Goal: Navigation & Orientation: Find specific page/section

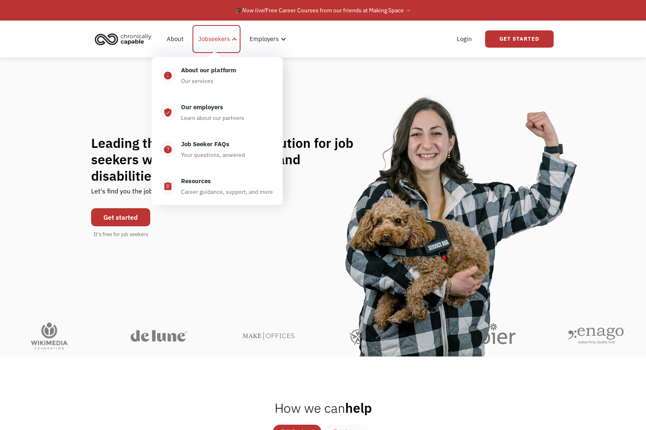
click at [212, 39] on div "Jobseekers" at bounding box center [214, 39] width 32 height 10
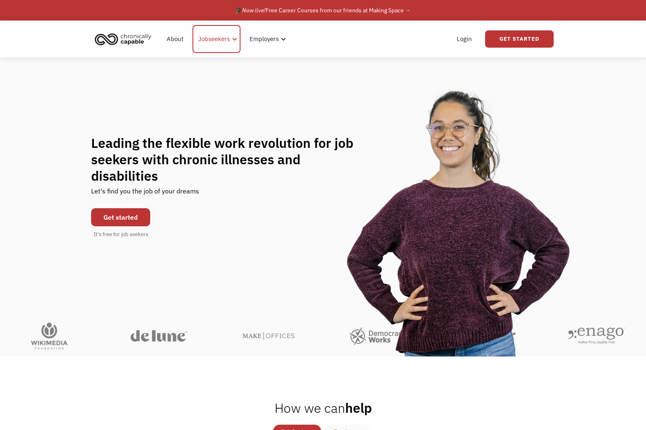
click at [235, 42] on div "Jobseekers" at bounding box center [216, 39] width 48 height 28
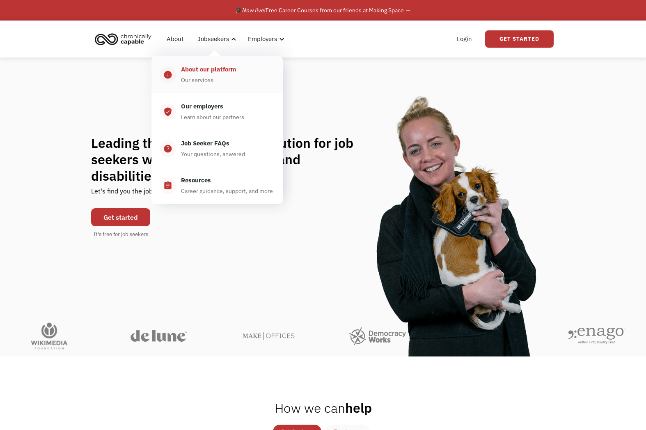
click at [215, 74] on div "About our platform Our services" at bounding box center [225, 74] width 98 height 21
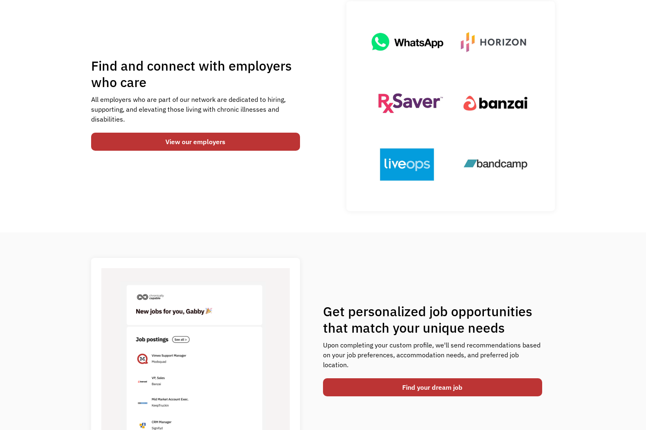
scroll to position [86, 0]
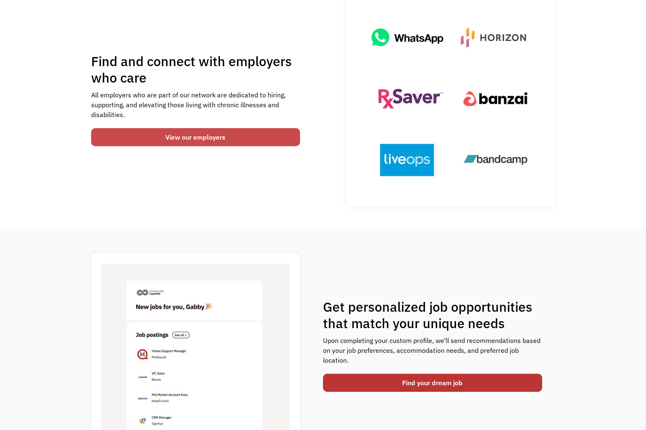
click at [199, 136] on link "View our employers" at bounding box center [195, 137] width 209 height 18
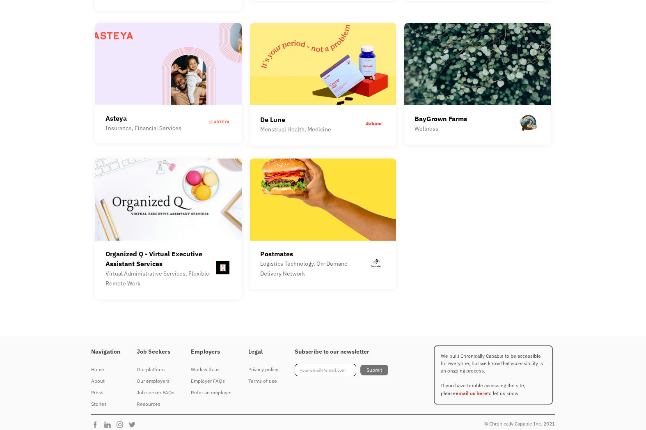
scroll to position [2303, 0]
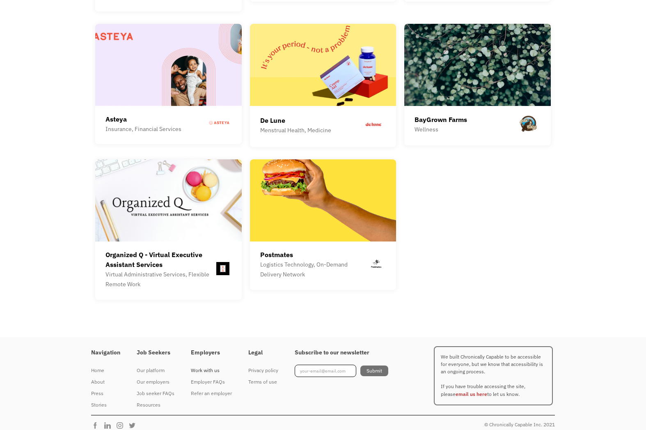
click at [208, 365] on div "Work with us" at bounding box center [211, 370] width 41 height 10
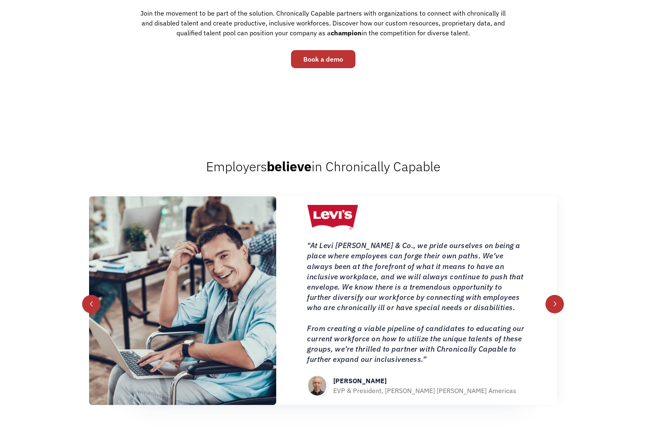
scroll to position [348, 0]
